Goal: Find specific page/section: Find specific page/section

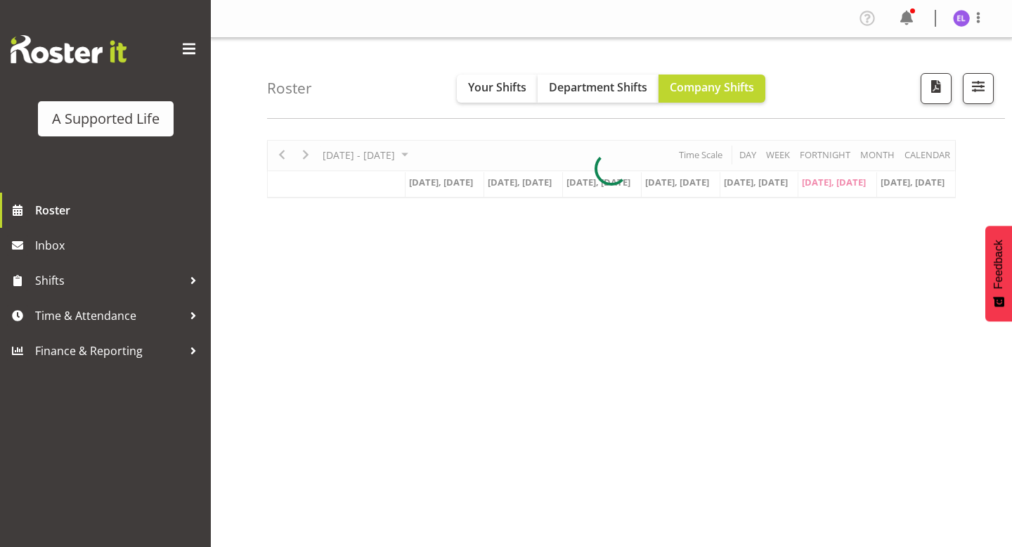
click at [995, 92] on div "Roster Your Shifts Department Shifts Company Shifts All Locations Clear [STREET…" at bounding box center [636, 78] width 738 height 81
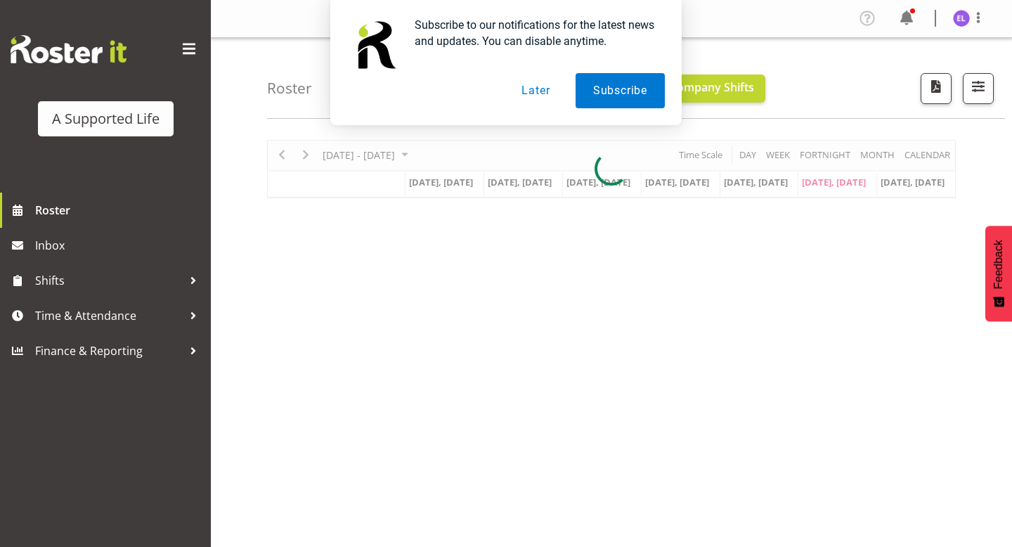
click at [981, 92] on div "Subscribe to our notifications for the latest news and updates. You can disable…" at bounding box center [506, 62] width 1012 height 125
click at [529, 96] on button "Later" at bounding box center [535, 90] width 63 height 35
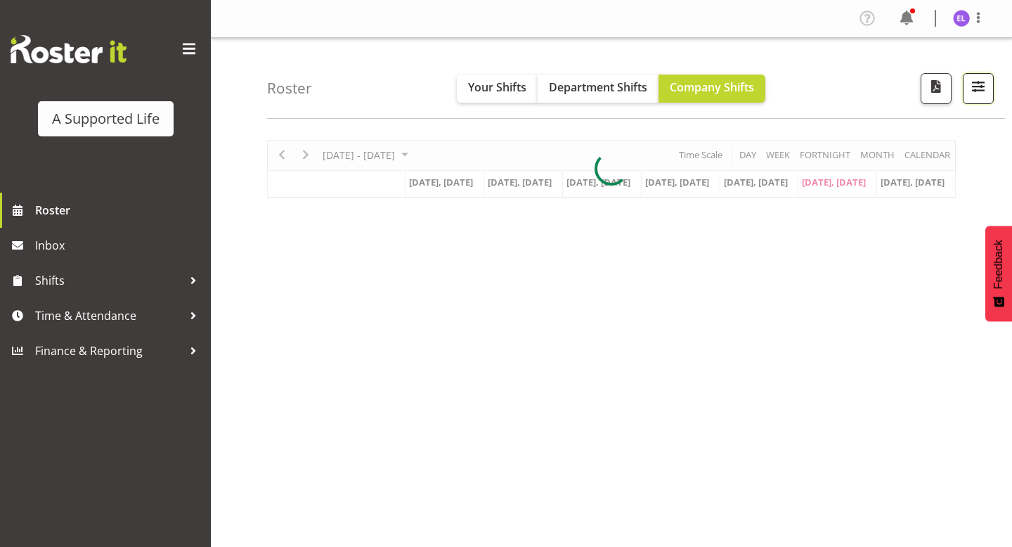
click at [987, 84] on span "button" at bounding box center [978, 86] width 18 height 18
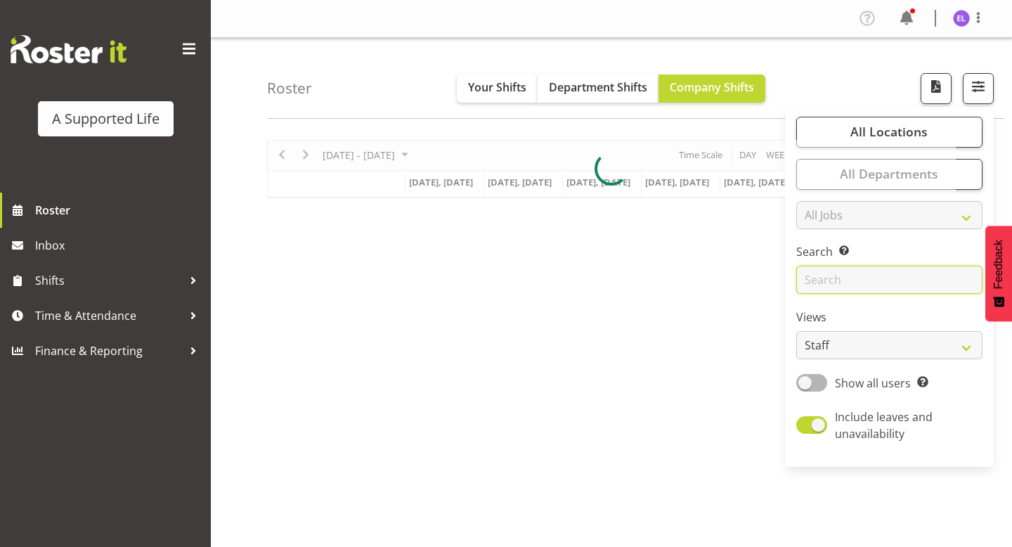
click at [874, 278] on input "text" at bounding box center [889, 280] width 186 height 28
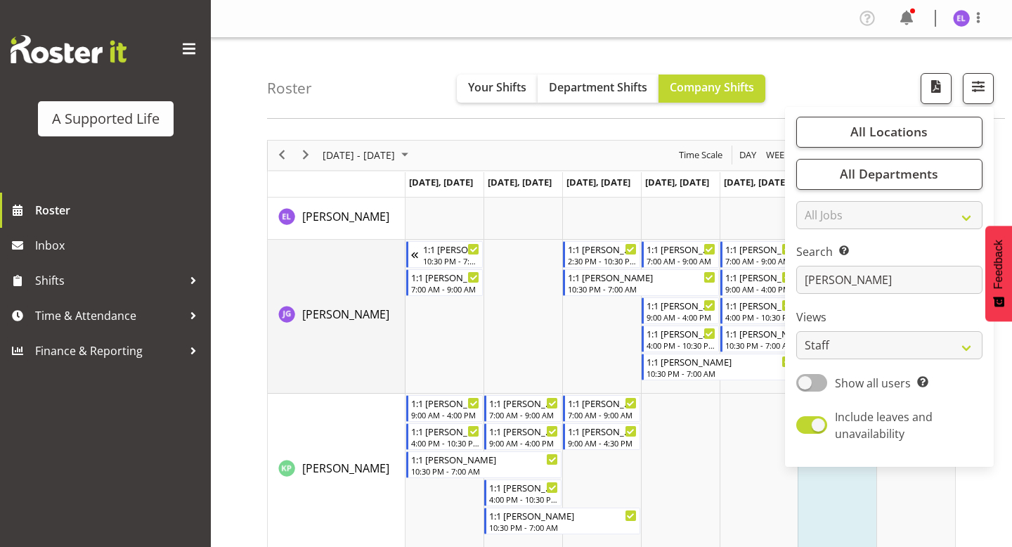
click at [398, 354] on td "[PERSON_NAME]" at bounding box center [337, 317] width 138 height 154
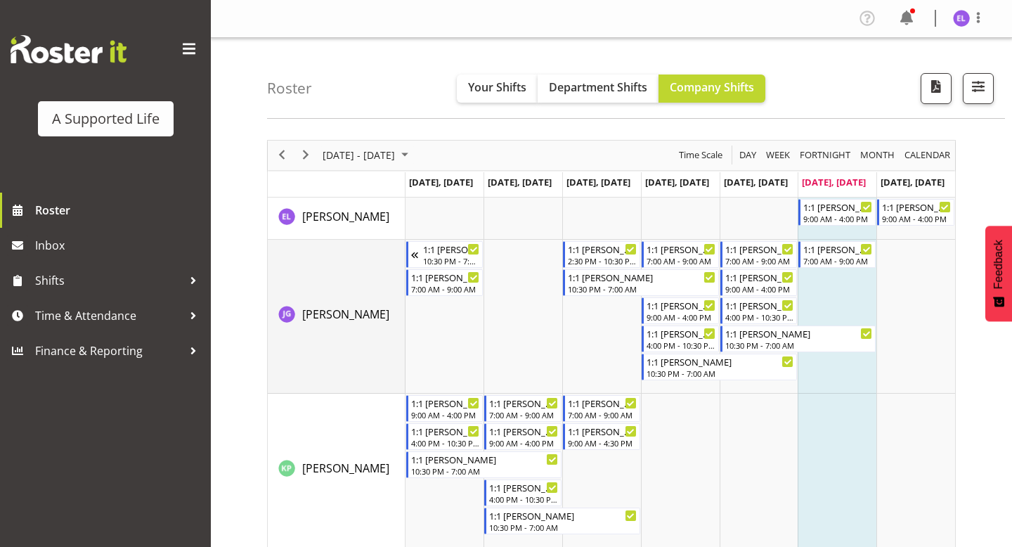
scroll to position [151, 0]
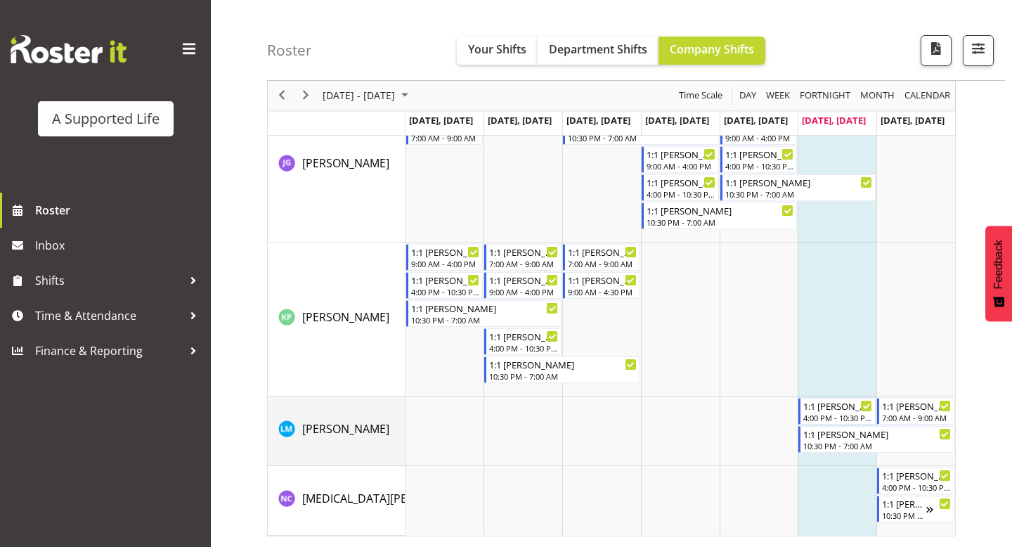
click at [379, 434] on div "[PERSON_NAME]" at bounding box center [341, 430] width 127 height 20
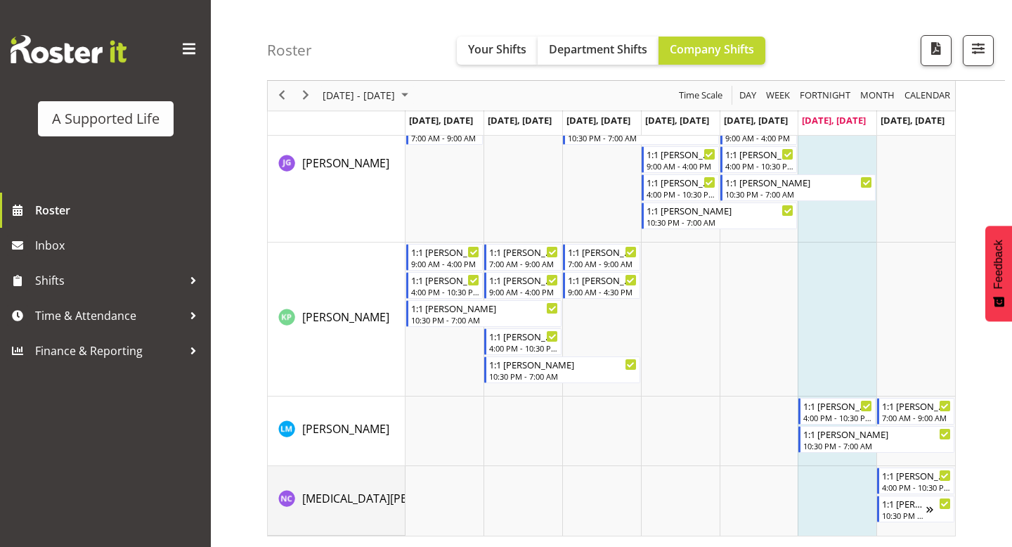
click at [370, 501] on div "[MEDICAL_DATA][PERSON_NAME]" at bounding box center [341, 500] width 127 height 20
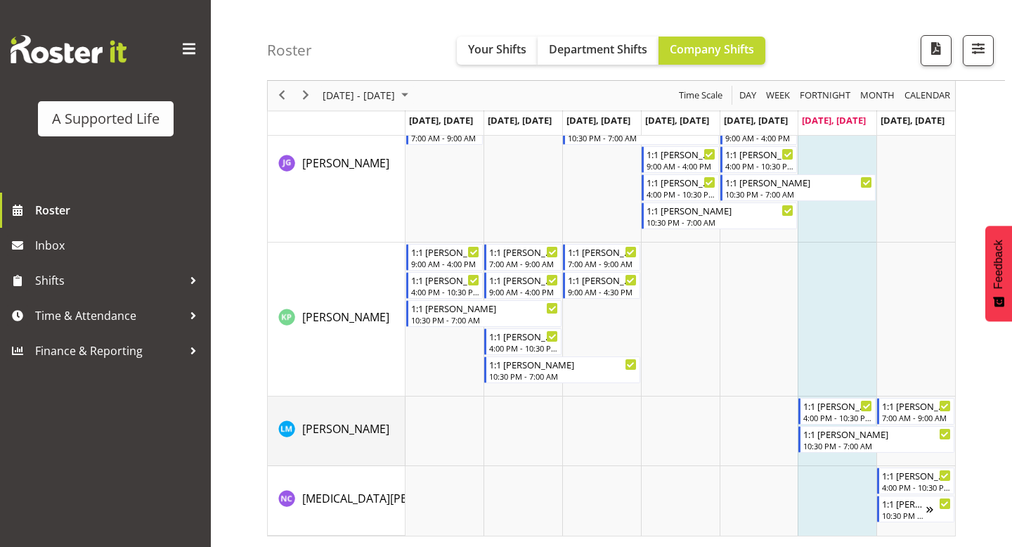
click at [363, 449] on td "[PERSON_NAME]" at bounding box center [337, 431] width 138 height 70
click at [368, 496] on span "[MEDICAL_DATA][PERSON_NAME]" at bounding box center [389, 498] width 175 height 15
click at [306, 94] on span "Next" at bounding box center [305, 96] width 17 height 18
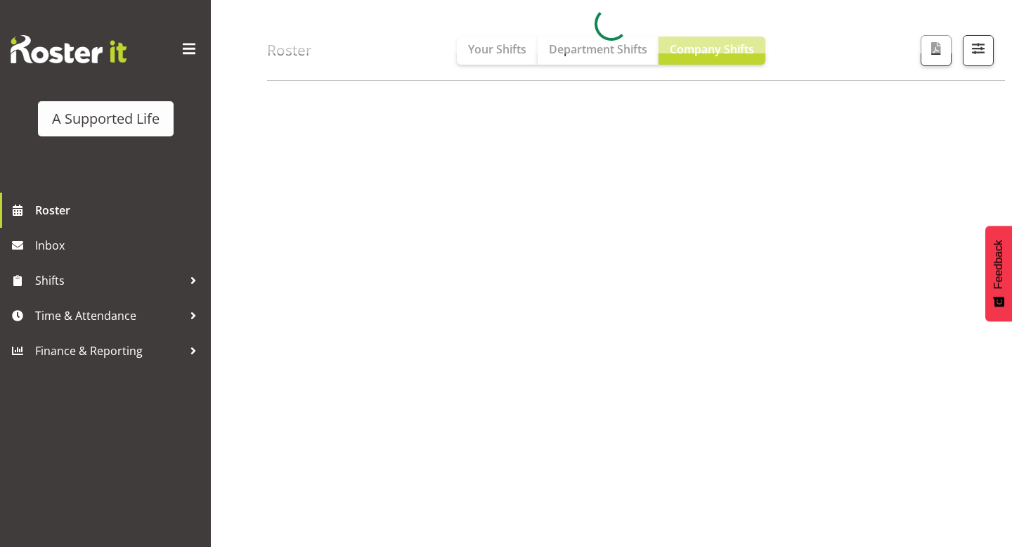
scroll to position [145, 0]
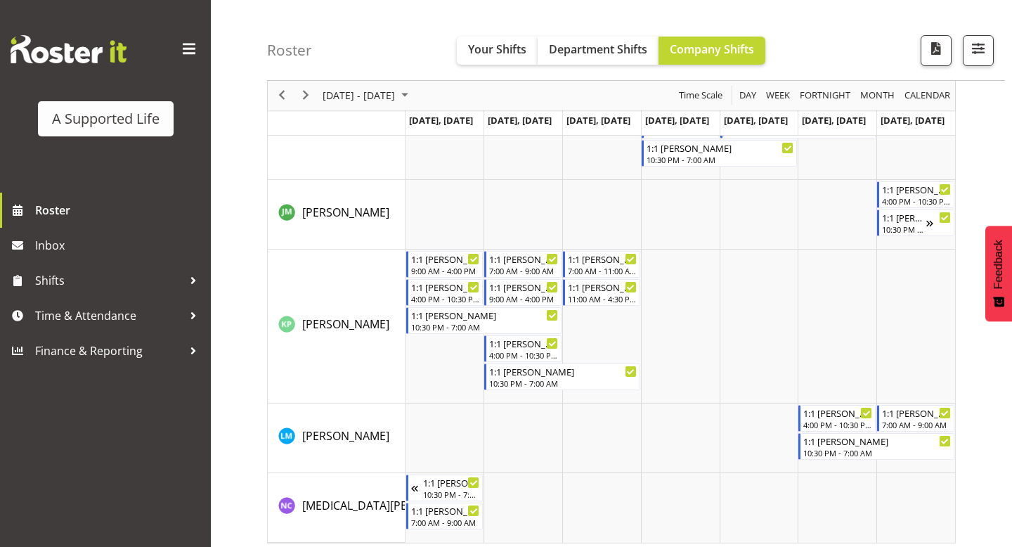
scroll to position [221, 0]
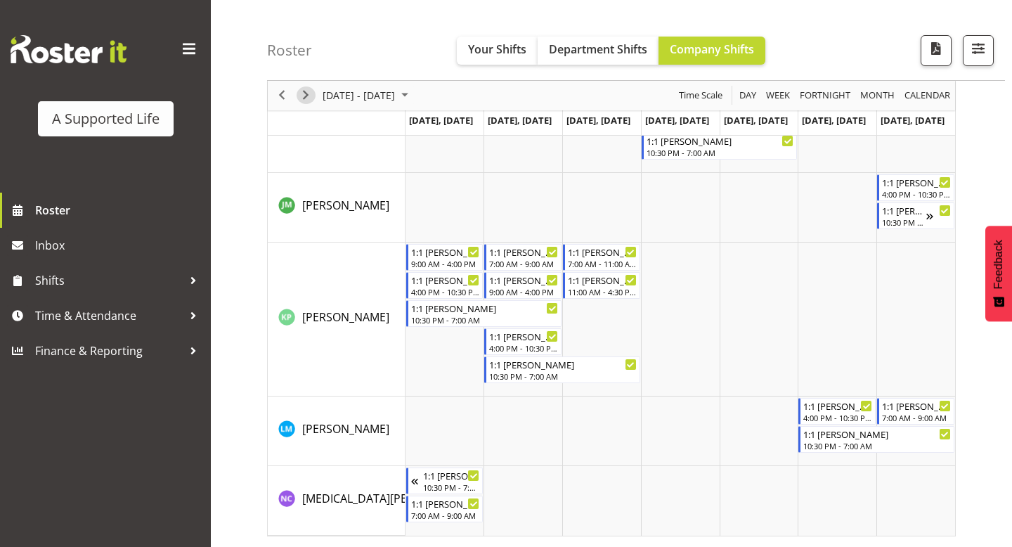
click at [310, 93] on span "Next" at bounding box center [305, 96] width 17 height 18
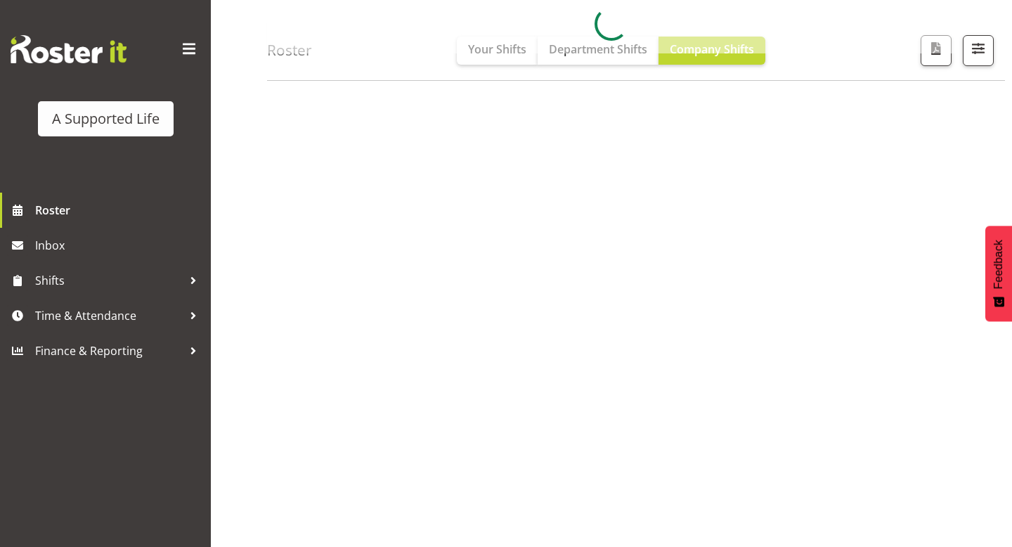
scroll to position [145, 0]
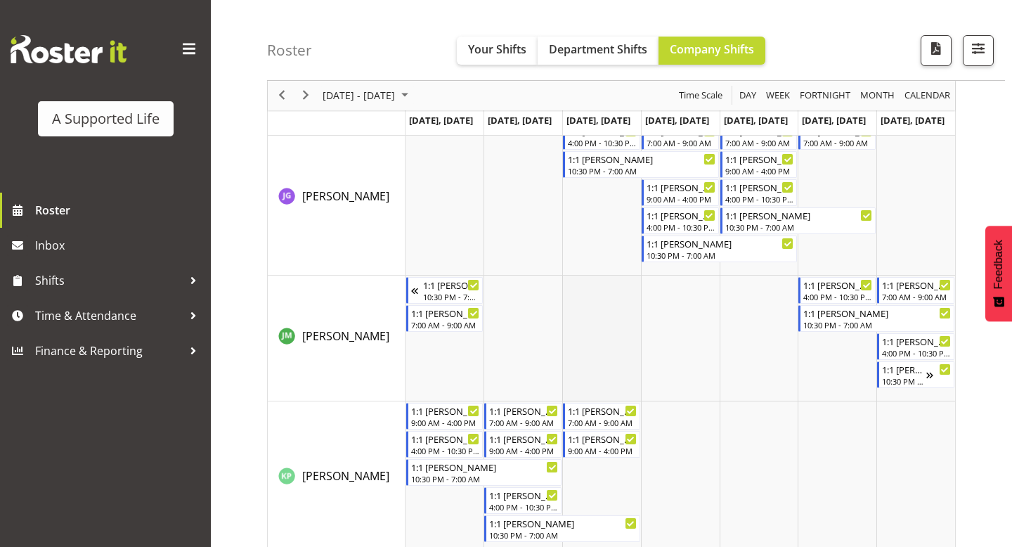
scroll to position [145, 0]
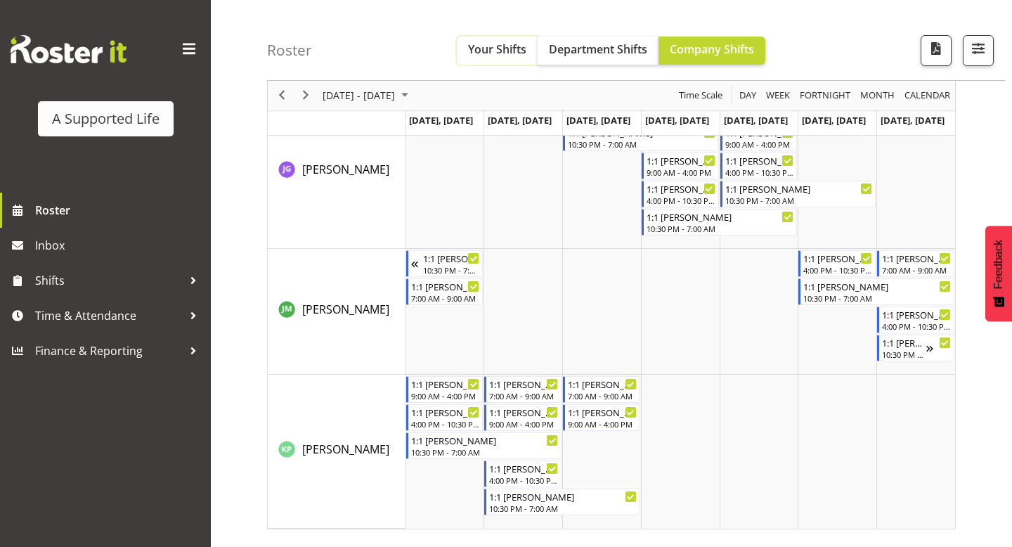
click at [488, 56] on span "Your Shifts" at bounding box center [497, 48] width 58 height 15
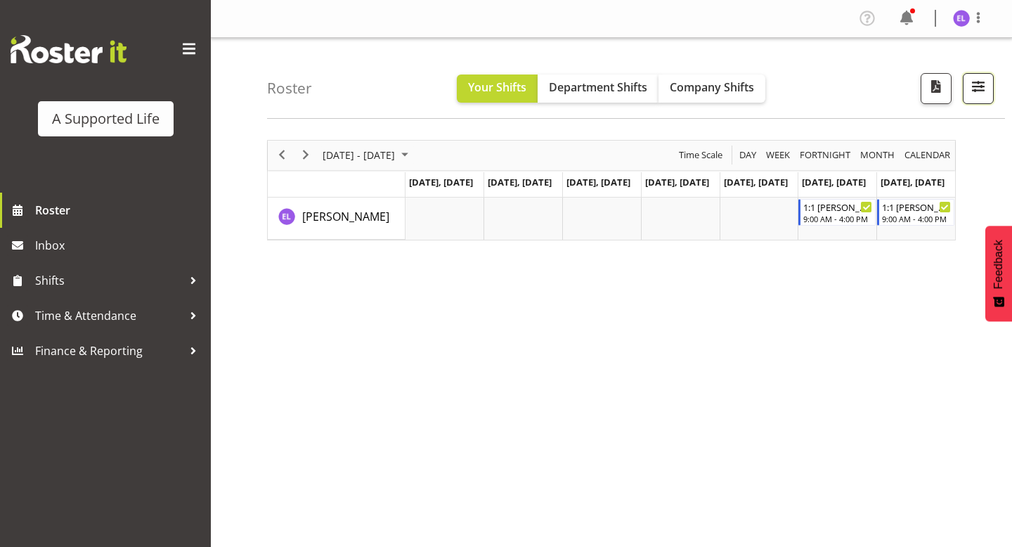
click at [975, 86] on span "button" at bounding box center [978, 86] width 18 height 18
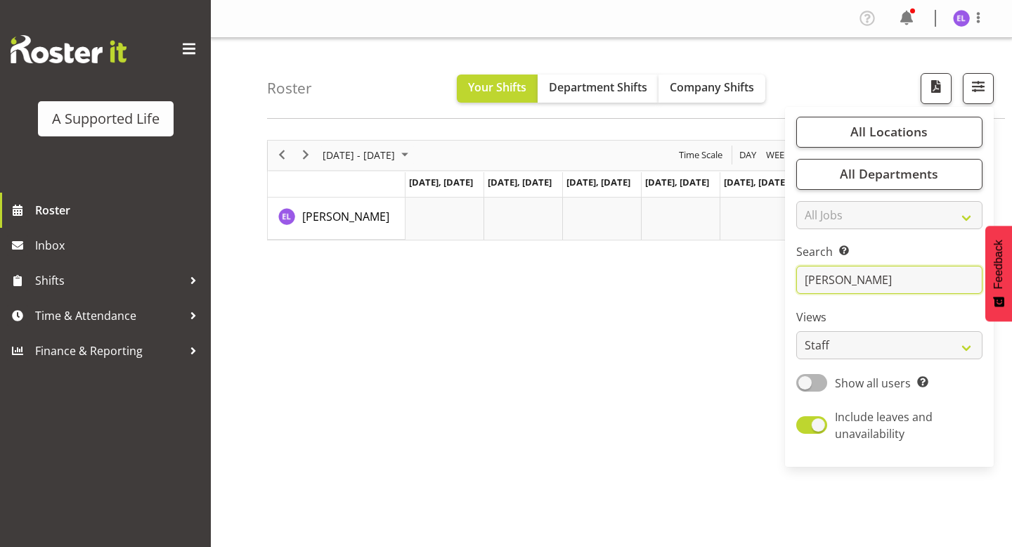
drag, startPoint x: 869, startPoint y: 274, endPoint x: 776, endPoint y: 274, distance: 93.5
click at [776, 274] on div "Roster Your Shifts Department Shifts Company Shifts All Locations Clear [STREET…" at bounding box center [611, 365] width 801 height 654
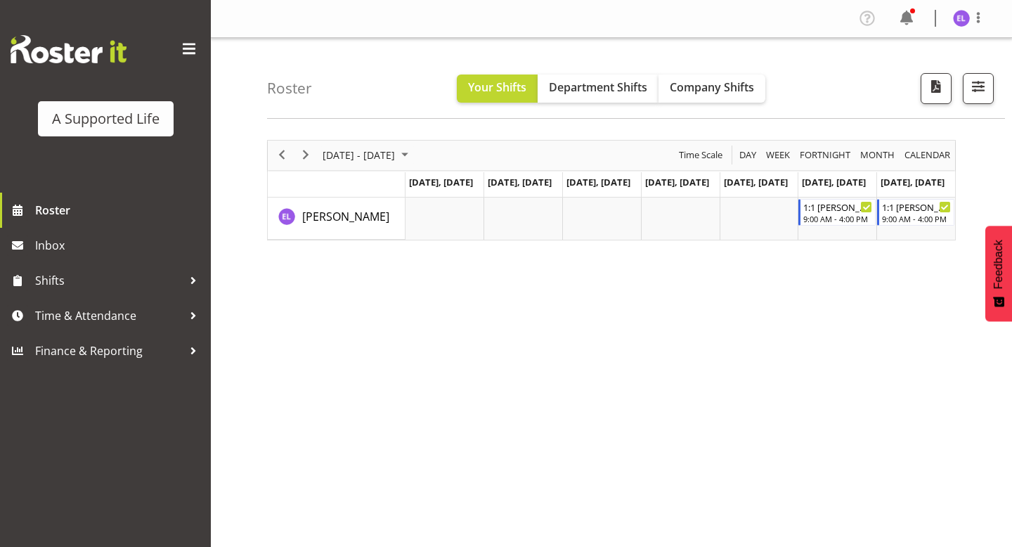
click at [965, 70] on div "Roster Your Shifts Department Shifts Company Shifts All Locations Clear [STREET…" at bounding box center [636, 78] width 738 height 81
click at [971, 84] on span "button" at bounding box center [978, 86] width 18 height 18
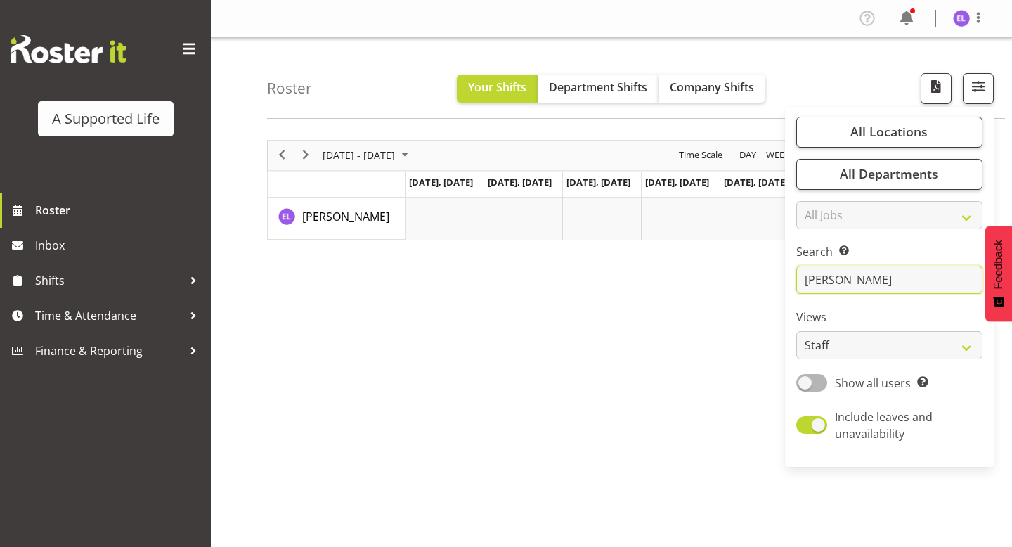
click at [858, 282] on input "[PERSON_NAME]" at bounding box center [889, 280] width 186 height 28
type input "m"
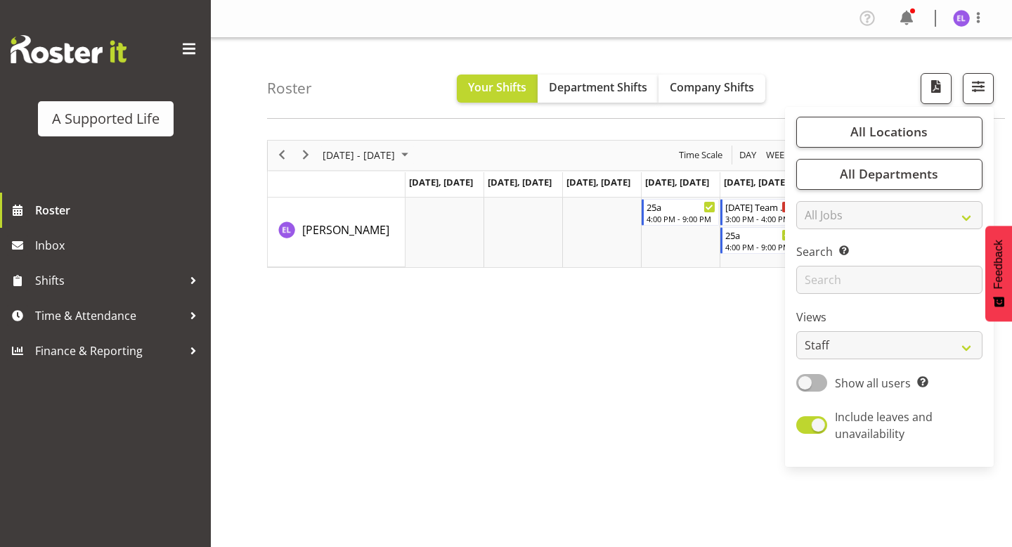
click at [730, 316] on div "[DATE] - [DATE] [DATE] Day Week Fortnight Month calendar Month Agenda Time Scal…" at bounding box center [639, 410] width 745 height 562
